Goal: Information Seeking & Learning: Learn about a topic

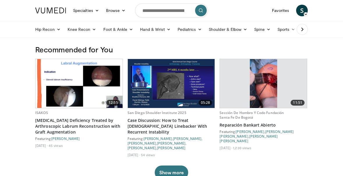
click at [167, 2] on form at bounding box center [171, 10] width 73 height 21
click at [161, 10] on input "Search topics, interventions" at bounding box center [171, 10] width 73 height 14
type input "**********"
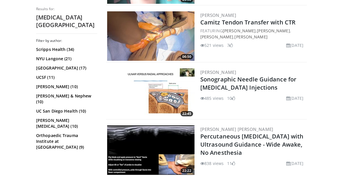
scroll to position [346, 0]
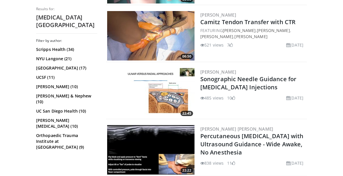
click at [177, 84] on img at bounding box center [150, 92] width 87 height 49
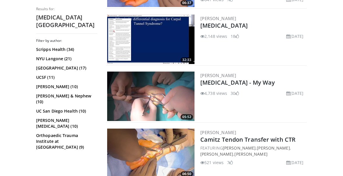
scroll to position [0, 0]
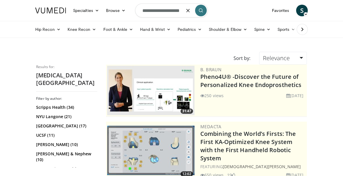
click at [186, 10] on form "**********" at bounding box center [171, 10] width 73 height 21
click at [182, 10] on button "button" at bounding box center [188, 11] width 12 height 12
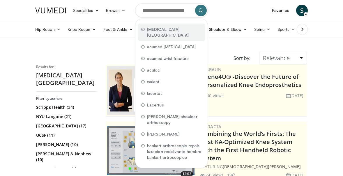
click at [168, 32] on span "carpal tunnel sydrome" at bounding box center [174, 32] width 55 height 12
type input "**********"
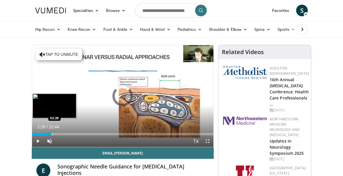
click at [52, 132] on div "Loaded : 2.91% 00:01 02:28" at bounding box center [122, 133] width 181 height 6
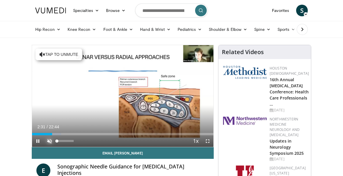
click at [47, 141] on span "Video Player" at bounding box center [50, 141] width 12 height 12
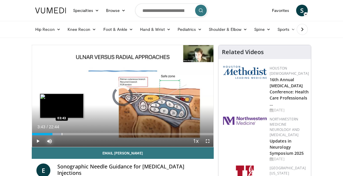
click at [62, 134] on div "Progress Bar" at bounding box center [62, 134] width 1 height 2
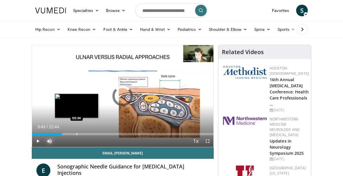
click at [76, 131] on div "Loaded : 17.45% 03:43 05:34" at bounding box center [122, 133] width 181 height 6
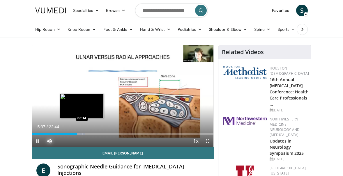
click at [82, 134] on div "Progress Bar" at bounding box center [82, 134] width 1 height 2
click at [84, 134] on div "Progress Bar" at bounding box center [84, 134] width 1 height 2
click at [88, 134] on div "Progress Bar" at bounding box center [88, 134] width 1 height 2
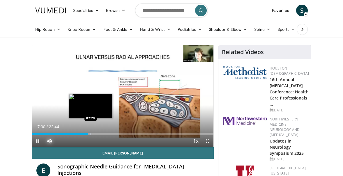
click at [91, 134] on div "Progress Bar" at bounding box center [90, 134] width 1 height 2
click at [97, 134] on div "Progress Bar" at bounding box center [96, 134] width 1 height 2
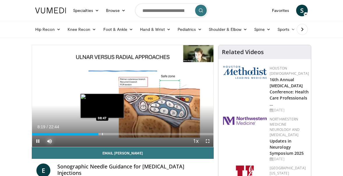
click at [102, 134] on div "Progress Bar" at bounding box center [102, 134] width 1 height 2
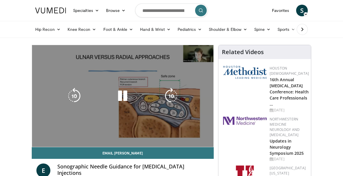
click at [87, 131] on video-js "**********" at bounding box center [122, 96] width 181 height 102
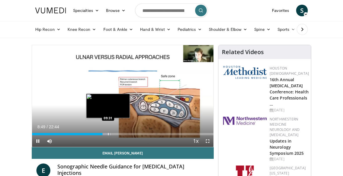
click at [108, 133] on div "Progress Bar" at bounding box center [108, 134] width 1 height 2
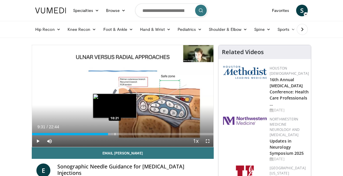
click at [115, 133] on div "Progress Bar" at bounding box center [115, 134] width 1 height 2
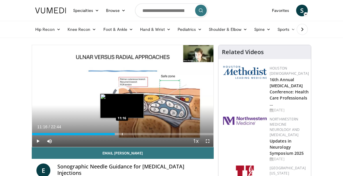
click at [122, 133] on div "Progress Bar" at bounding box center [122, 134] width 1 height 2
click at [127, 134] on div "Progress Bar" at bounding box center [127, 134] width 1 height 2
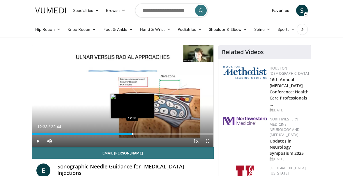
click at [132, 134] on div "Progress Bar" at bounding box center [132, 134] width 1 height 2
click at [138, 133] on div "Progress Bar" at bounding box center [138, 134] width 1 height 2
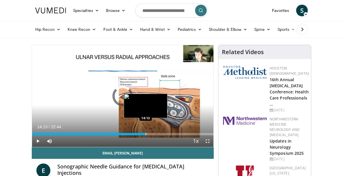
click at [145, 133] on div "Progress Bar" at bounding box center [145, 134] width 1 height 2
click at [151, 133] on div "Progress Bar" at bounding box center [151, 134] width 1 height 2
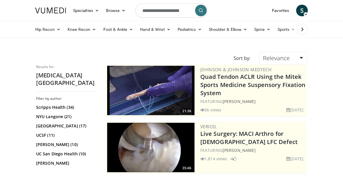
click at [169, 10] on input "**********" at bounding box center [171, 10] width 73 height 14
type input "**********"
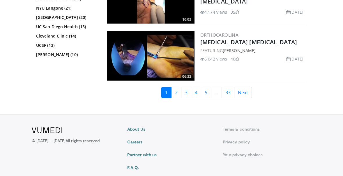
scroll to position [1518, 0]
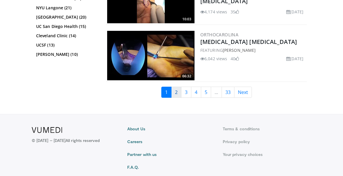
click at [177, 90] on link "2" at bounding box center [176, 92] width 10 height 11
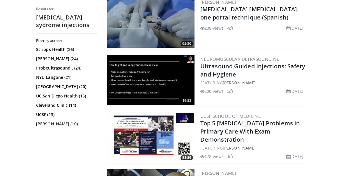
scroll to position [406, 0]
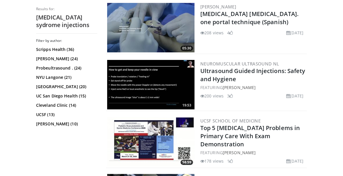
click at [148, 74] on img at bounding box center [150, 84] width 87 height 49
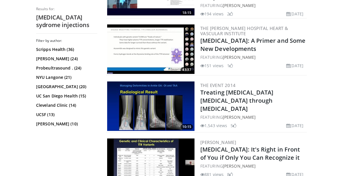
scroll to position [1484, 0]
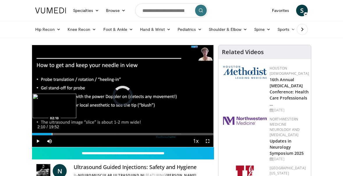
click at [52, 133] on div "Progress Bar" at bounding box center [52, 134] width 1 height 2
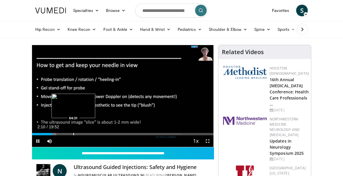
click at [73, 131] on div "Loaded : 13.31% 02:10 04:31" at bounding box center [122, 133] width 181 height 6
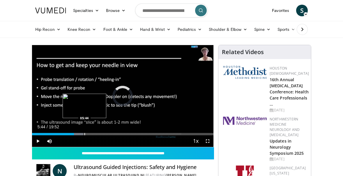
click at [84, 134] on div "Progress Bar" at bounding box center [84, 134] width 1 height 2
click at [95, 134] on div "Progress Bar" at bounding box center [95, 134] width 1 height 2
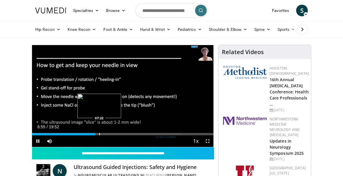
click at [100, 134] on div "Progress Bar" at bounding box center [99, 134] width 1 height 2
click at [111, 133] on div "Progress Bar" at bounding box center [110, 134] width 1 height 2
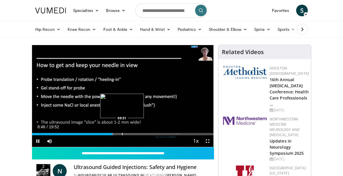
click at [122, 133] on div "Progress Bar" at bounding box center [122, 134] width 1 height 2
